Goal: Task Accomplishment & Management: Manage account settings

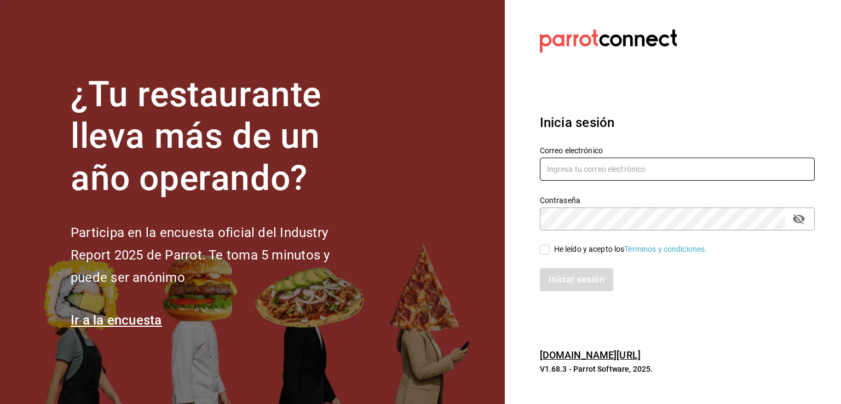
click at [563, 170] on input "text" at bounding box center [677, 169] width 275 height 23
click at [570, 169] on input "text" at bounding box center [677, 169] width 275 height 23
paste input "administracion@koli.mx"
type input "administracion@koli.mx"
drag, startPoint x: 546, startPoint y: 250, endPoint x: 558, endPoint y: 266, distance: 20.4
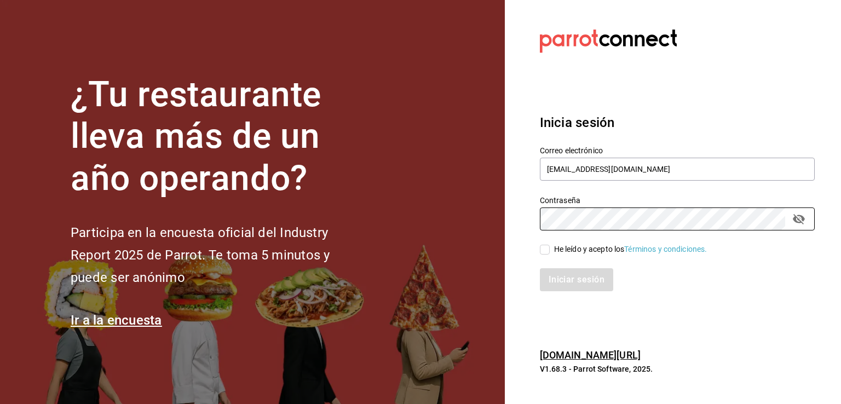
click at [546, 250] on input "He leído y acepto los Términos y condiciones." at bounding box center [545, 250] width 10 height 10
checkbox input "true"
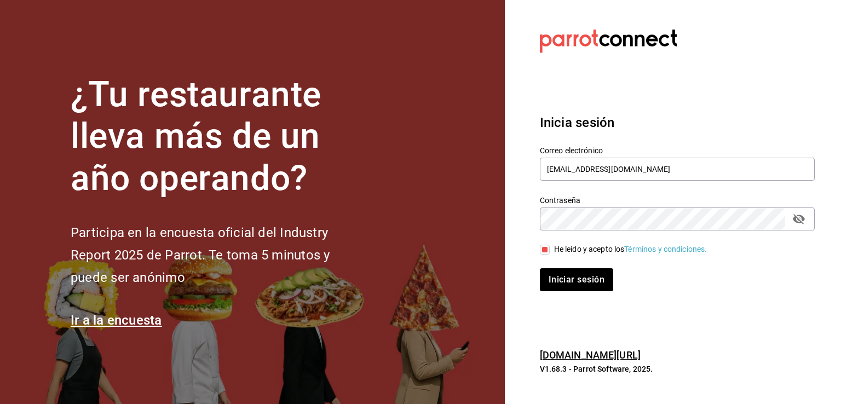
click at [575, 296] on div "Inicia sesión Correo electrónico administracion@koli.mx Contraseña Contraseña H…" at bounding box center [677, 202] width 275 height 205
click at [571, 281] on button "Iniciar sesión" at bounding box center [577, 279] width 74 height 23
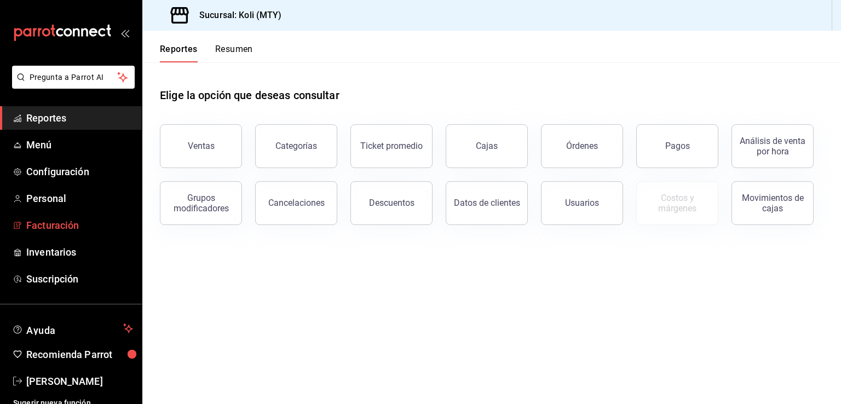
click at [54, 230] on span "Facturación" at bounding box center [79, 225] width 107 height 15
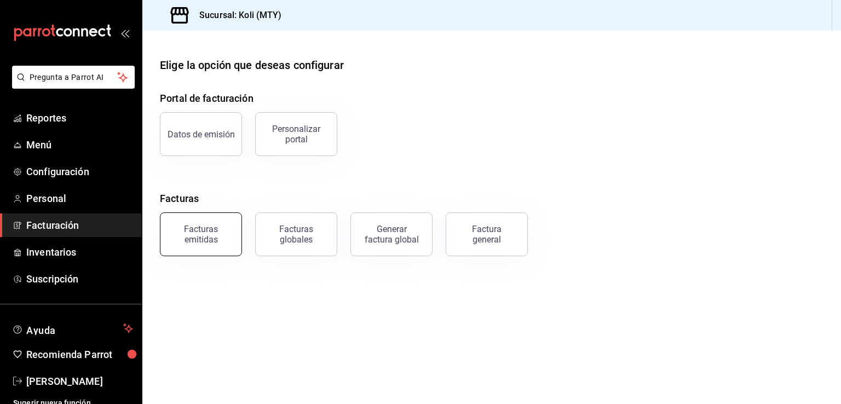
click at [205, 229] on div "Facturas emitidas" at bounding box center [201, 234] width 68 height 21
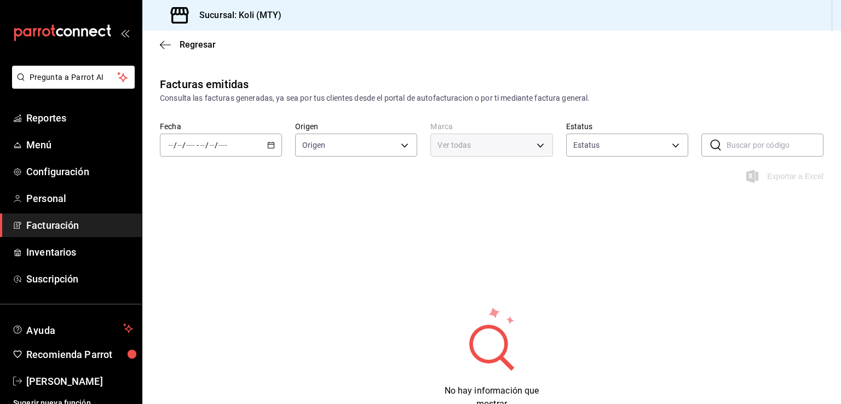
type input "ORDER_INVOICE,GENERAL_INVOICE"
type input "ACTIVE,PENDING_CANCELLATION,CANCELLED,PRE_CANCELLED"
type input "d0121fda-d2d9-471b-a553-6c3ebe72ecf1"
click at [269, 142] on icon "button" at bounding box center [271, 145] width 8 height 8
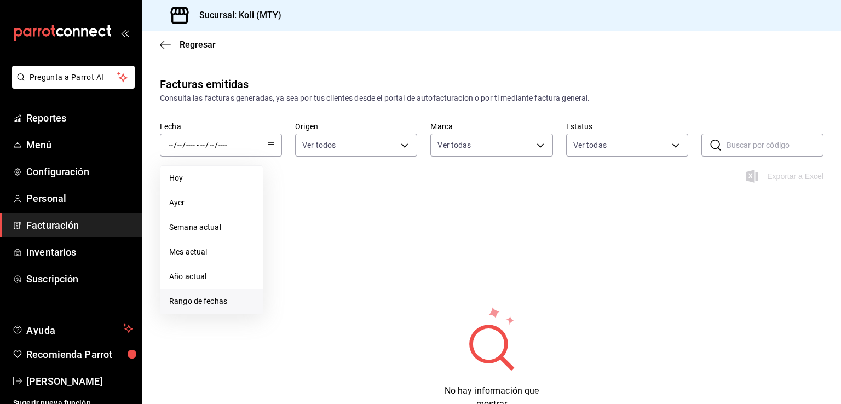
click at [201, 302] on span "Rango de fechas" at bounding box center [211, 301] width 85 height 11
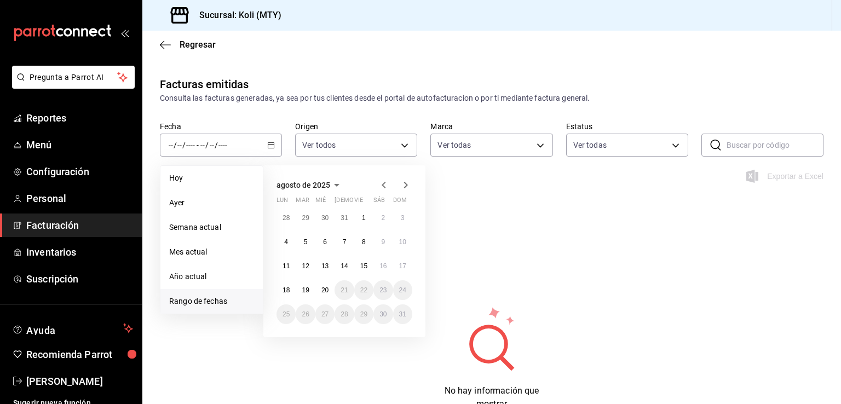
click at [383, 182] on icon "button" at bounding box center [383, 184] width 13 height 13
click at [305, 218] on abbr "1" at bounding box center [306, 218] width 4 height 8
click at [346, 315] on abbr "31" at bounding box center [343, 314] width 7 height 8
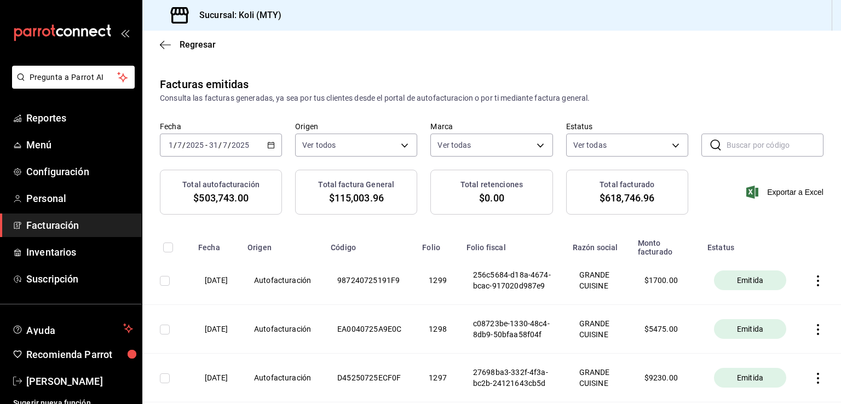
click at [775, 146] on input "text" at bounding box center [774, 145] width 97 height 22
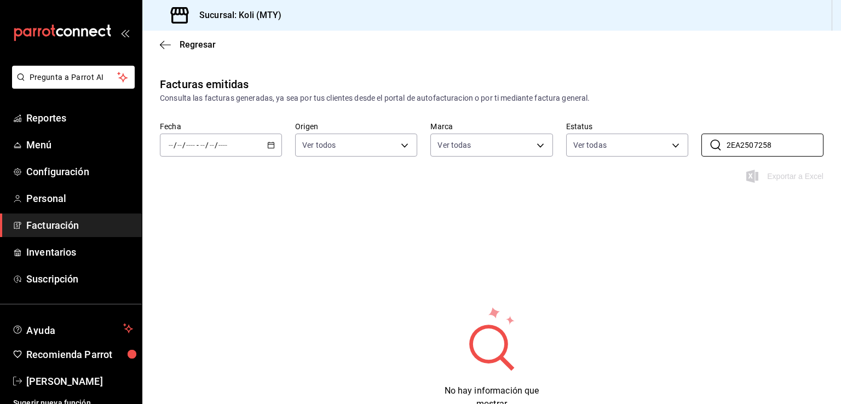
type input "2EA2507258"
drag, startPoint x: 769, startPoint y: 141, endPoint x: 591, endPoint y: 126, distance: 178.0
click at [591, 126] on div "Fecha / / - / / Origen Ver todos ORDER_INVOICE,GENERAL_INVOICE Marca Ver todas …" at bounding box center [491, 146] width 698 height 48
